Goal: Transaction & Acquisition: Purchase product/service

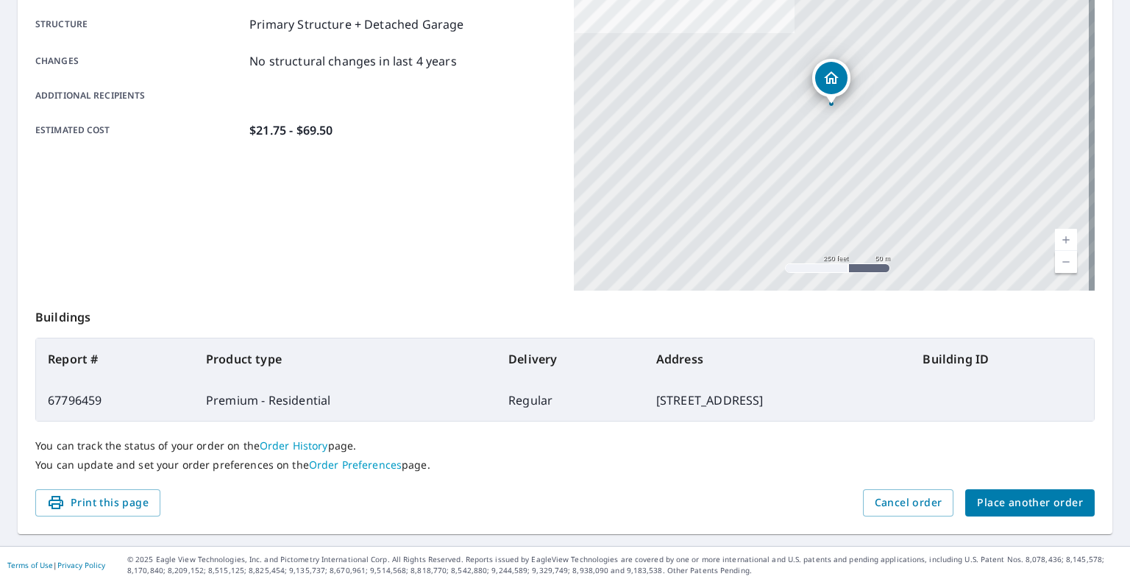
scroll to position [282, 0]
click at [1027, 507] on span "Place another order" at bounding box center [1030, 502] width 106 height 18
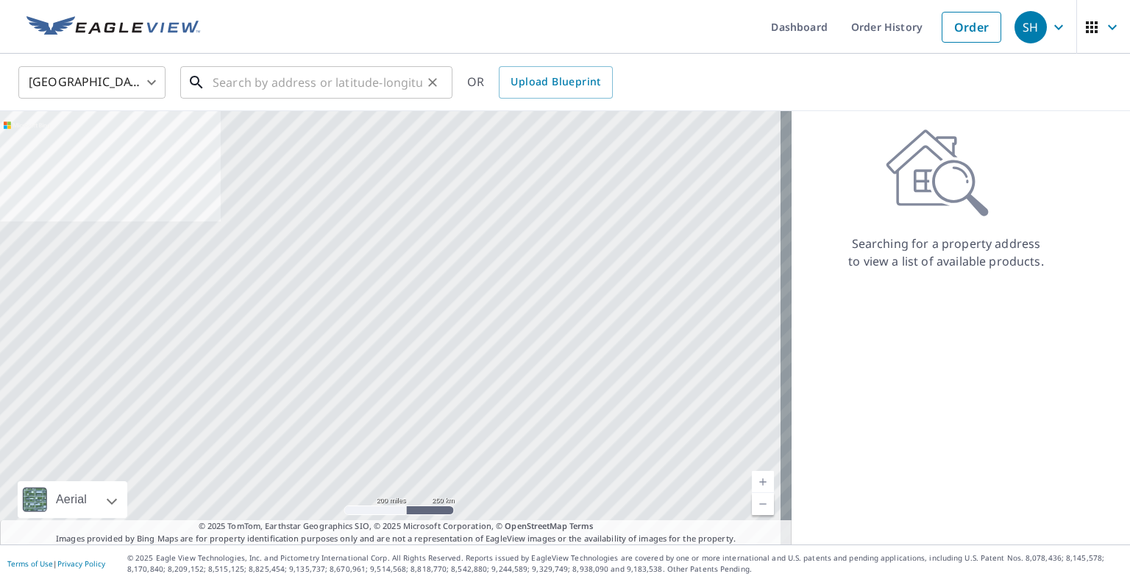
click at [289, 76] on input "text" at bounding box center [318, 82] width 210 height 41
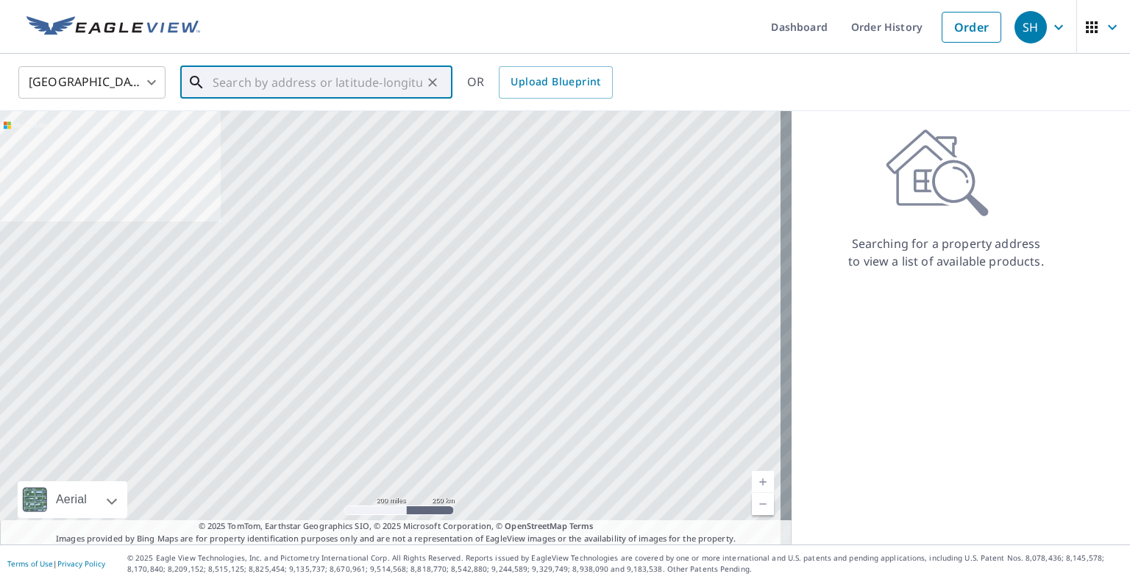
paste input "[STREET_ADDRESS]"
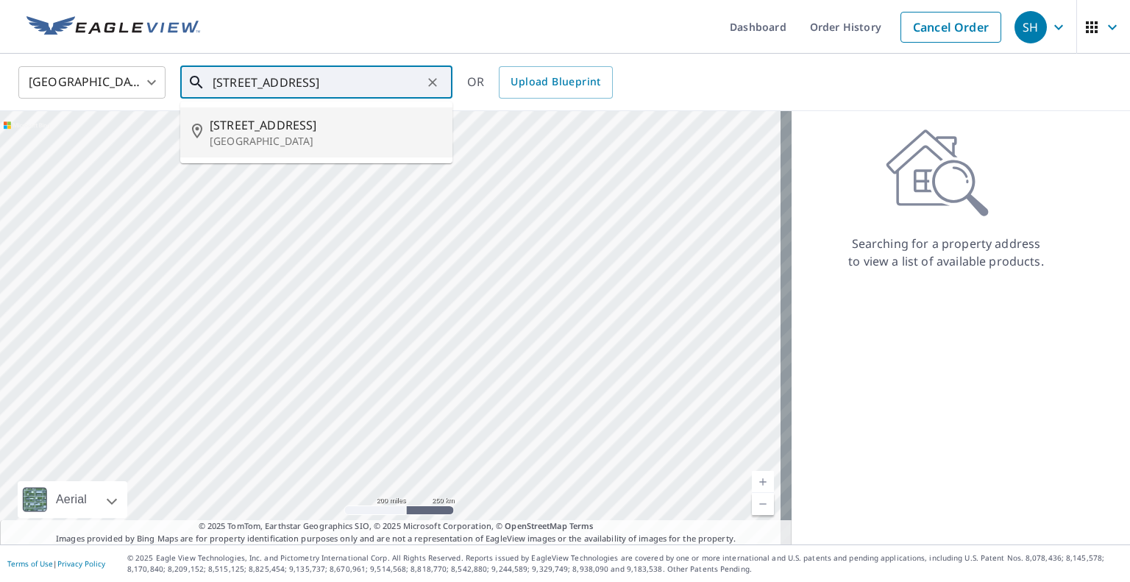
drag, startPoint x: 292, startPoint y: 133, endPoint x: 363, endPoint y: 106, distance: 75.7
click at [292, 134] on p "[GEOGRAPHIC_DATA]" at bounding box center [325, 141] width 231 height 15
type input "[STREET_ADDRESS][PERSON_NAME]"
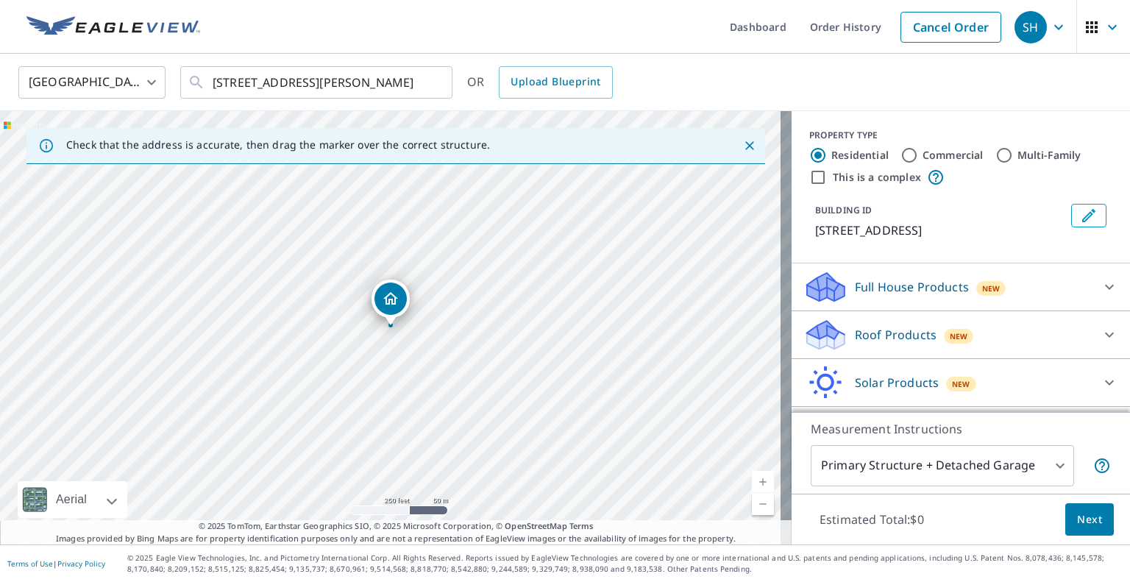
click at [855, 343] on p "Roof Products" at bounding box center [896, 335] width 82 height 18
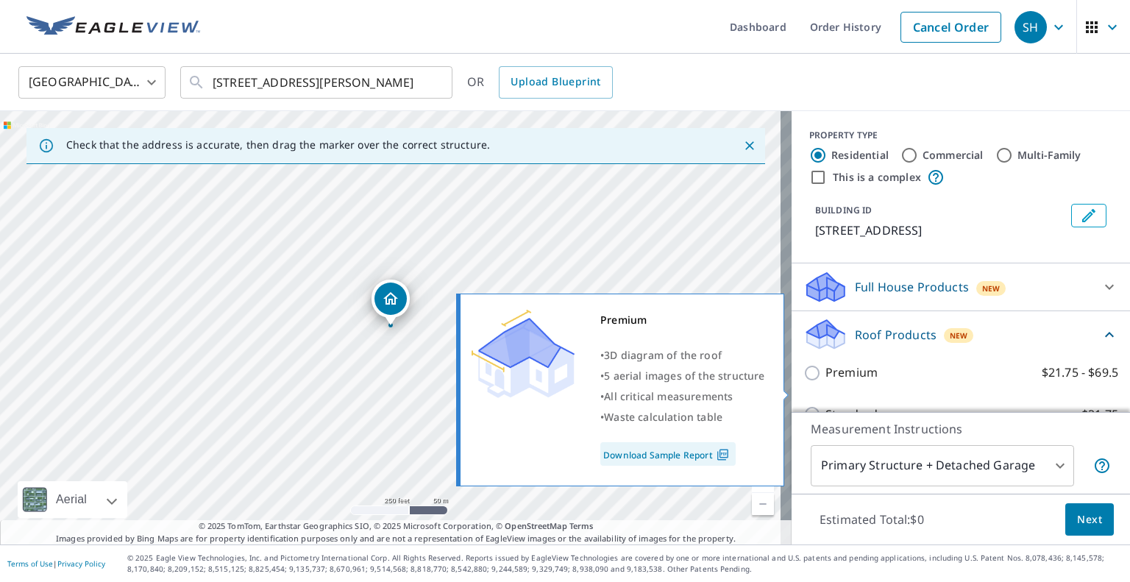
click at [808, 382] on input "Premium $21.75 - $69.5" at bounding box center [814, 373] width 22 height 18
checkbox input "true"
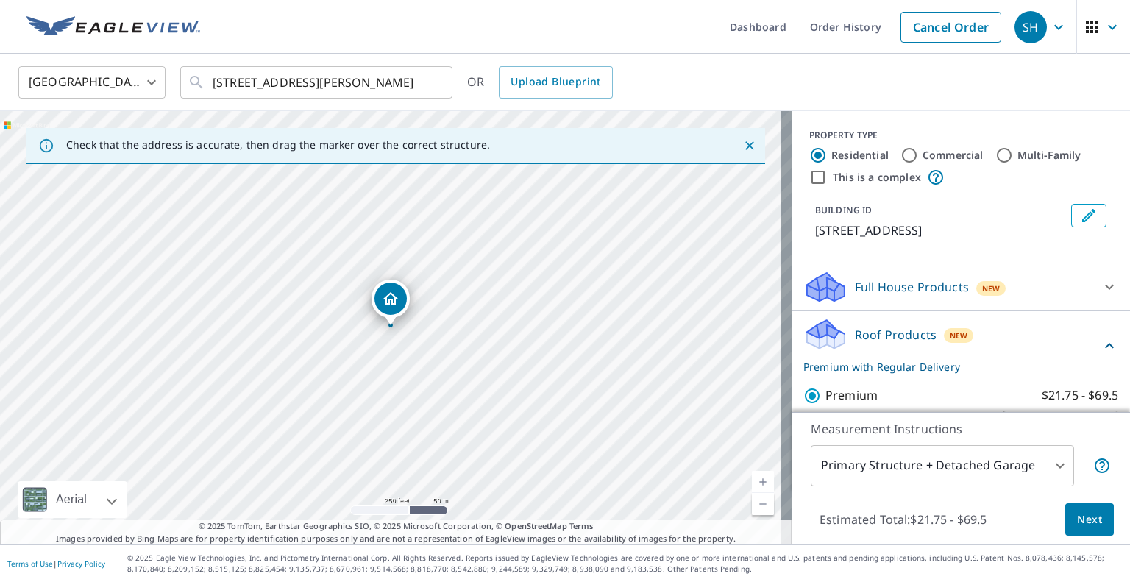
click at [1098, 514] on button "Next" at bounding box center [1089, 519] width 49 height 33
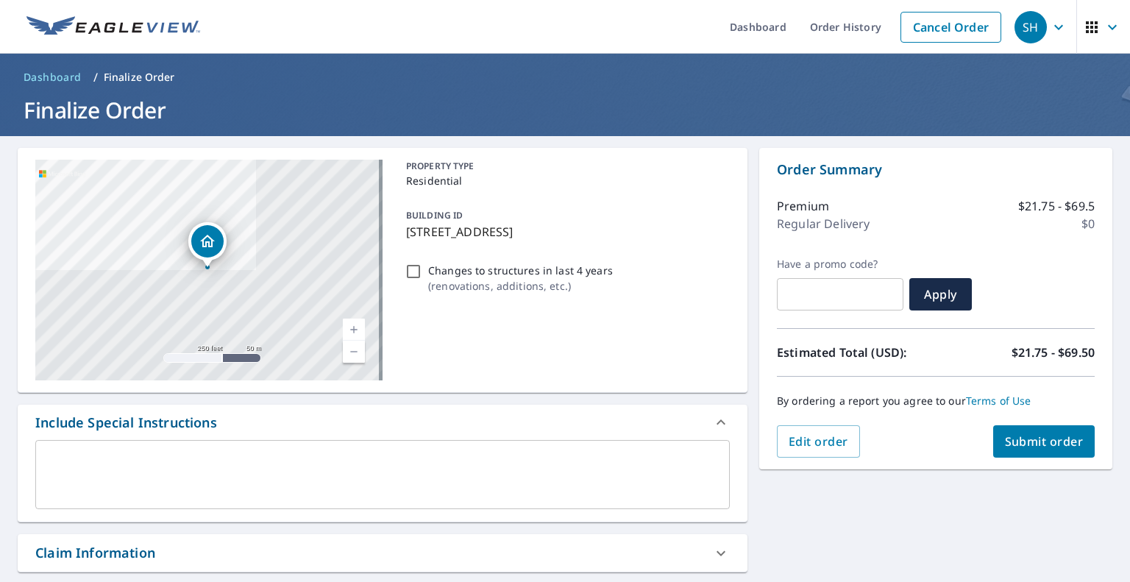
click at [176, 549] on div "Claim Information" at bounding box center [369, 553] width 668 height 20
checkbox input "true"
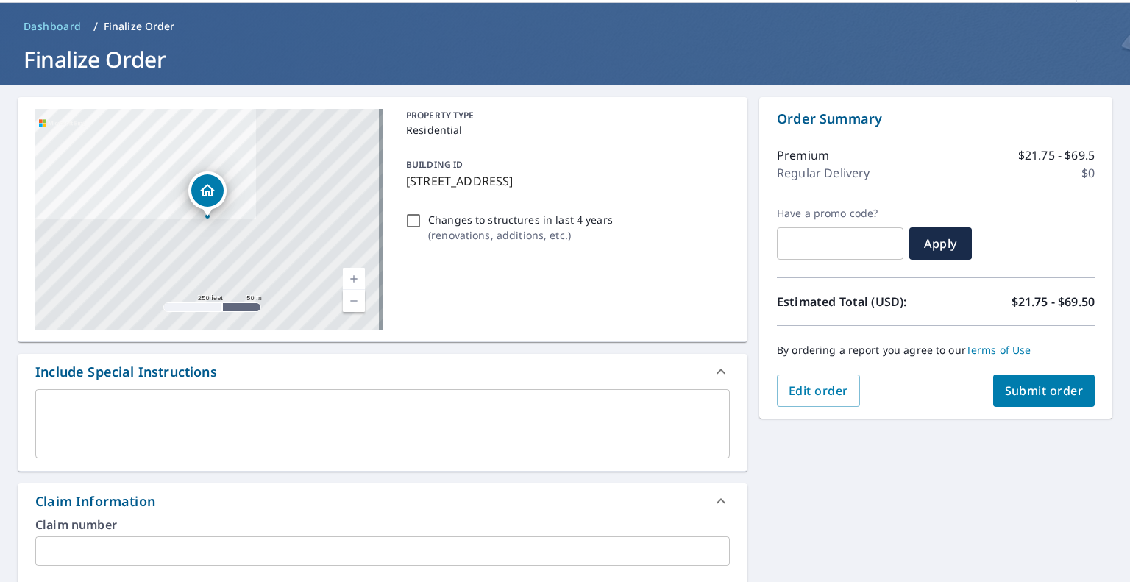
scroll to position [147, 0]
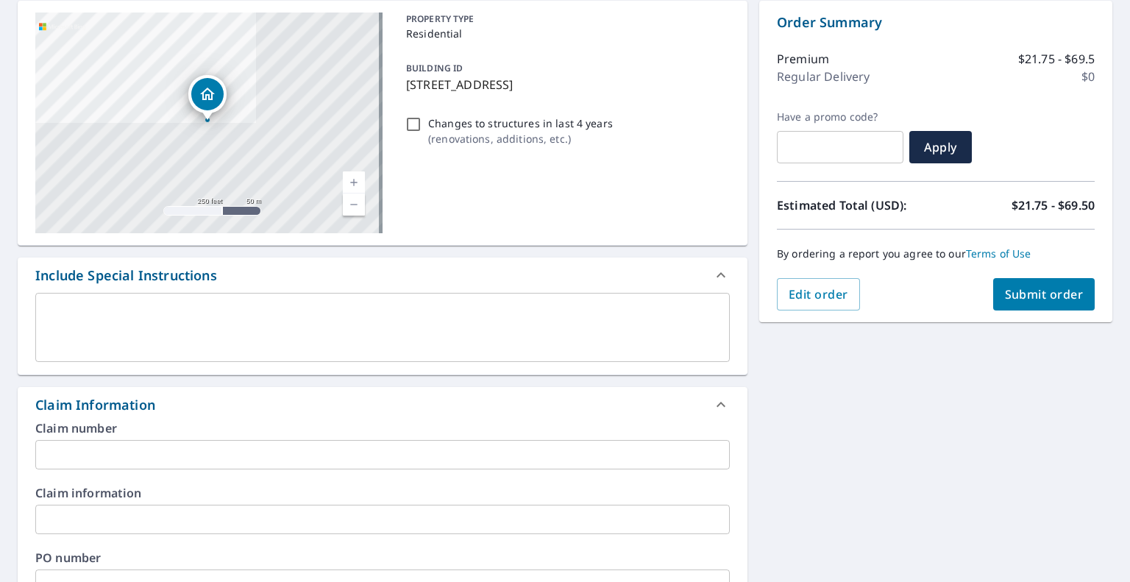
click at [171, 443] on input "text" at bounding box center [382, 454] width 694 height 29
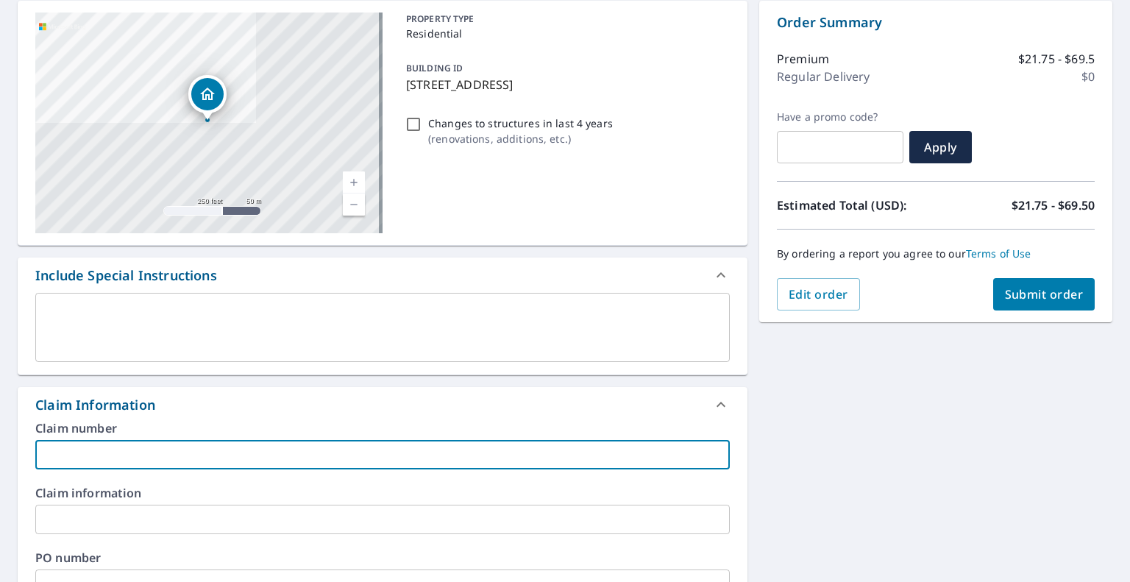
paste input "20618193"
type input "20618193"
checkbox input "true"
type input "20618193"
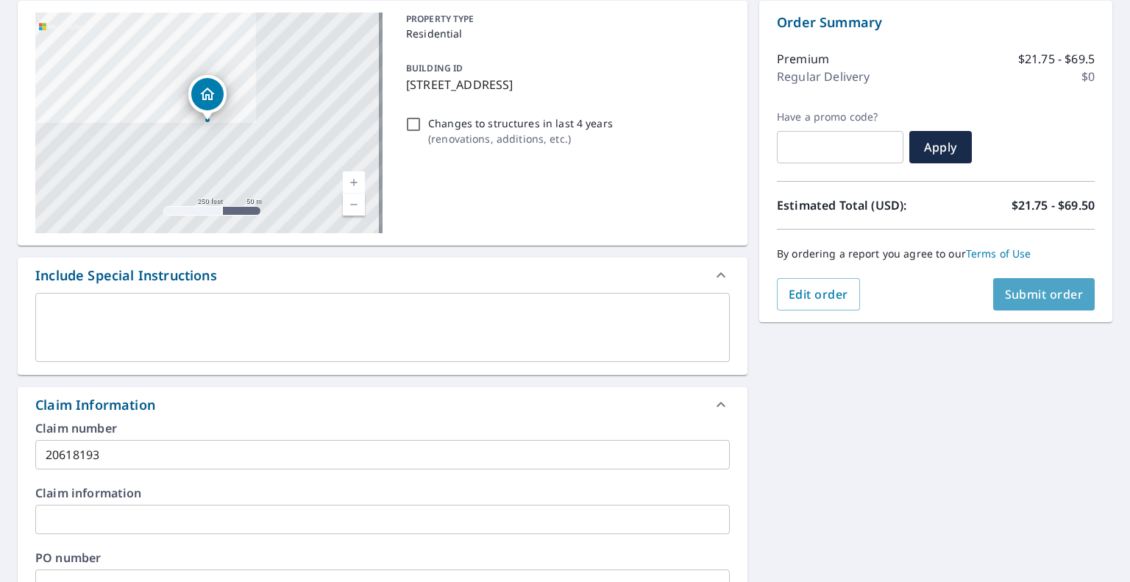
click at [1034, 288] on span "Submit order" at bounding box center [1044, 294] width 79 height 16
checkbox input "true"
